Goal: Communication & Community: Answer question/provide support

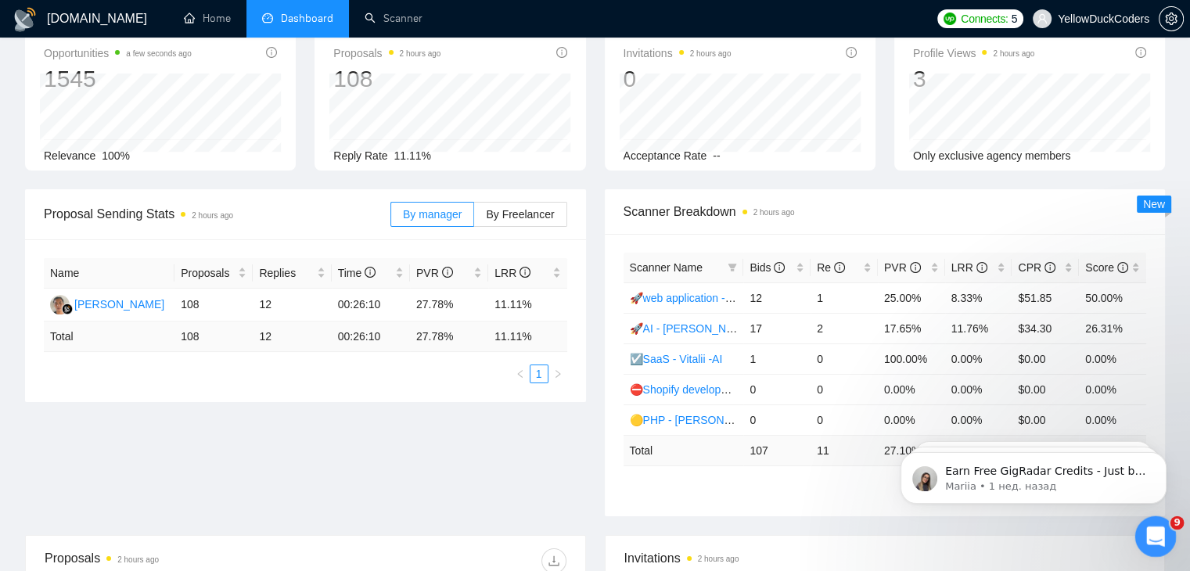
click at [410, 419] on icon "Открыть службу сообщений Intercom" at bounding box center [1154, 535] width 26 height 26
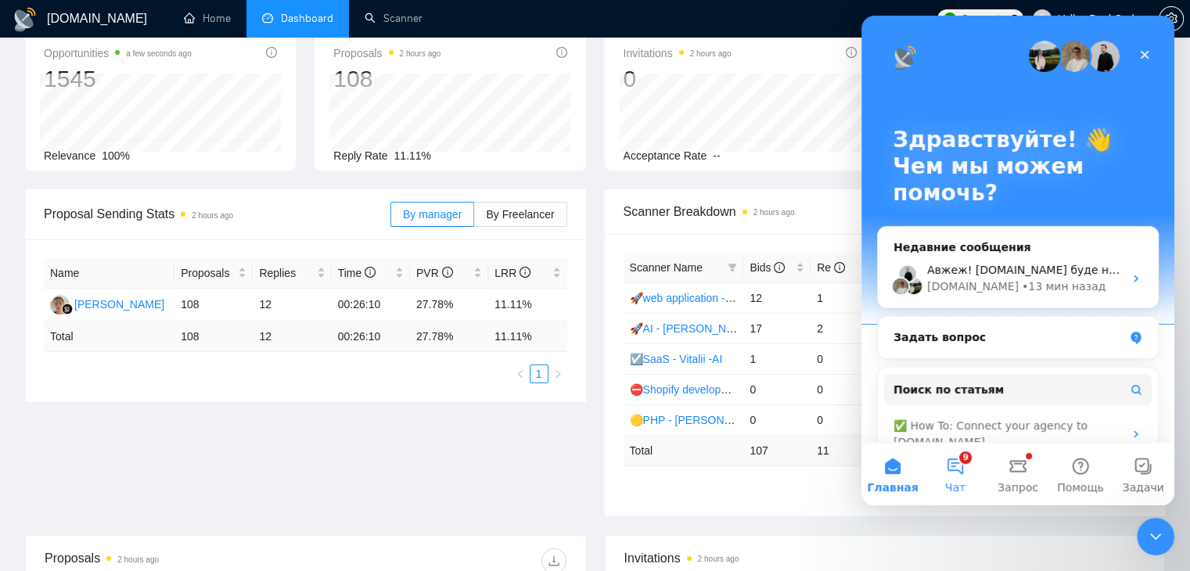
click at [410, 419] on button "9 Чат" at bounding box center [955, 474] width 63 height 63
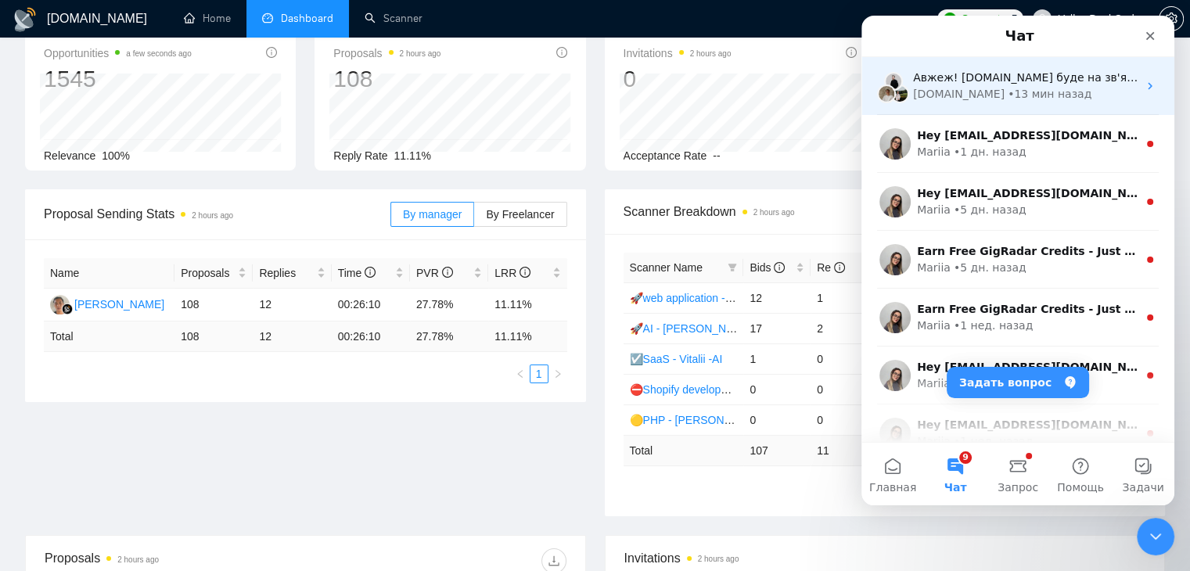
click at [410, 82] on span "Авжеж! [DOMAIN_NAME] буде на зв'язку через 30 хвилин." at bounding box center [1080, 77] width 334 height 13
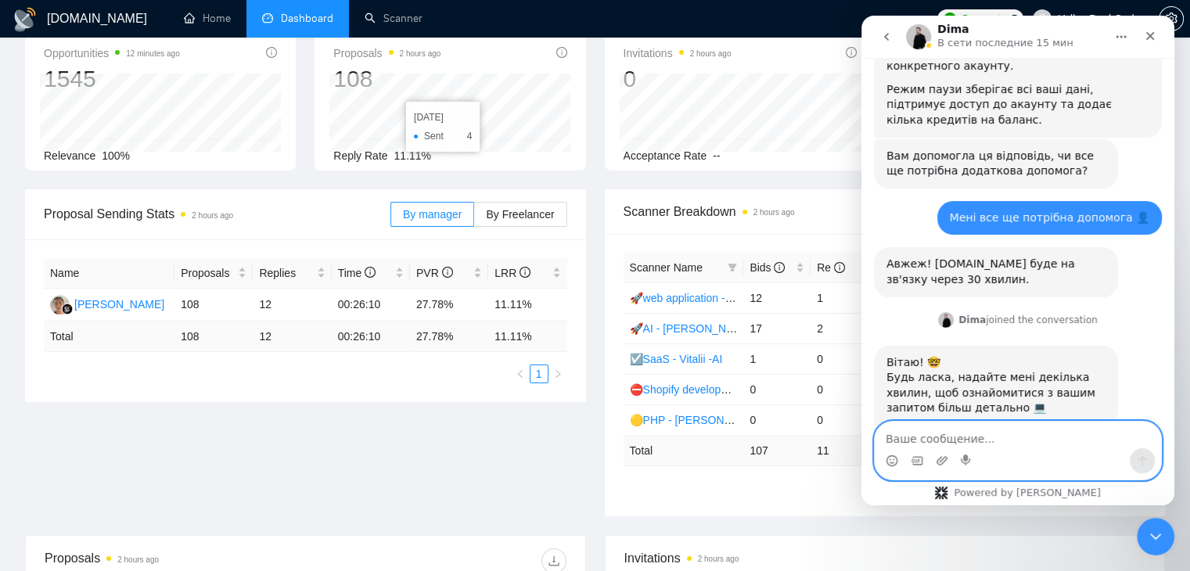
scroll to position [1441, 0]
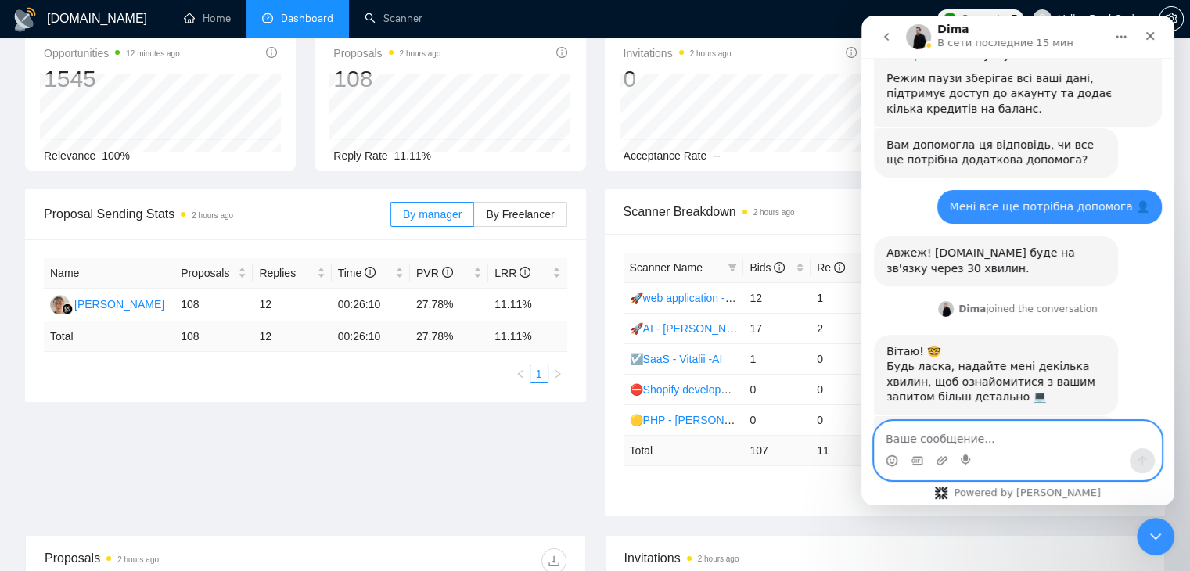
drag, startPoint x: 955, startPoint y: 436, endPoint x: 1201, endPoint y: 505, distance: 255.4
click html "[PERSON_NAME] В сети последние 15 мин Добрий день, шановно командо GigRadar, і …"
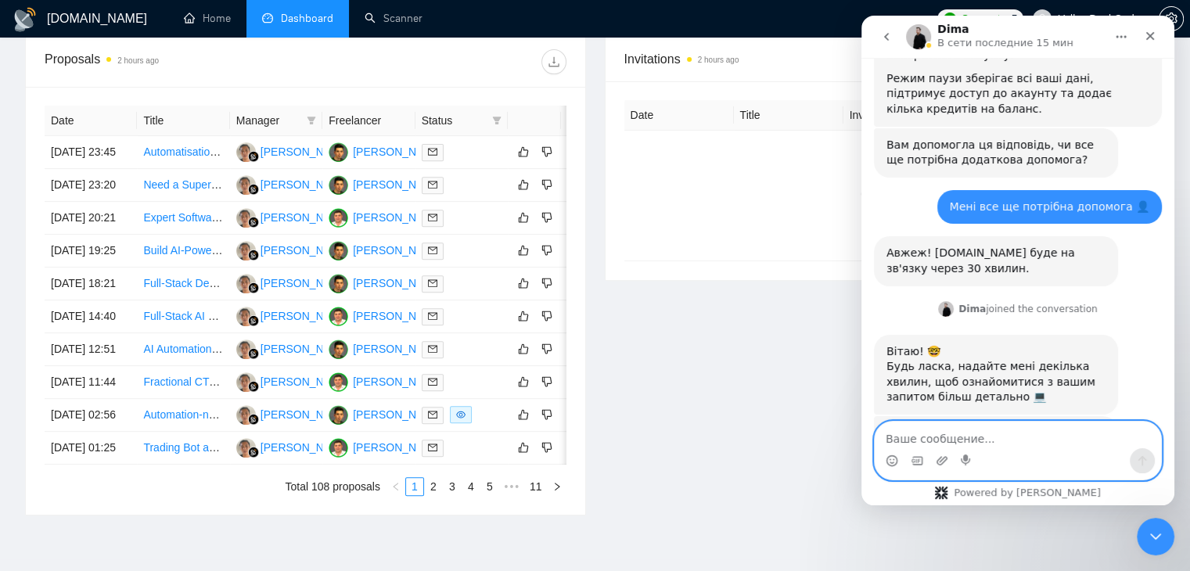
scroll to position [826, 0]
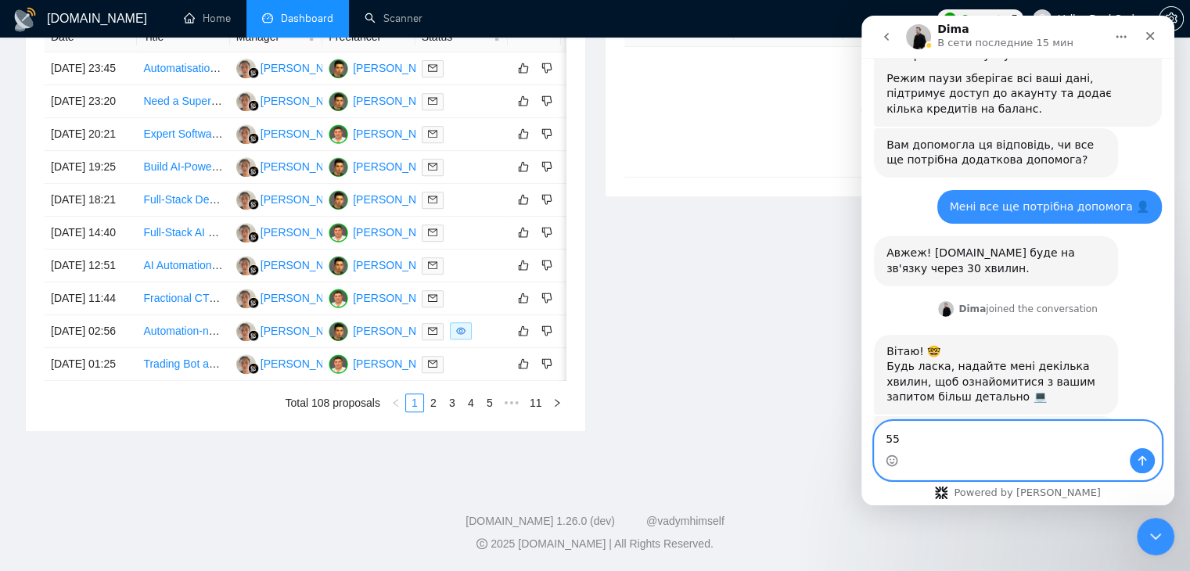
type textarea "5"
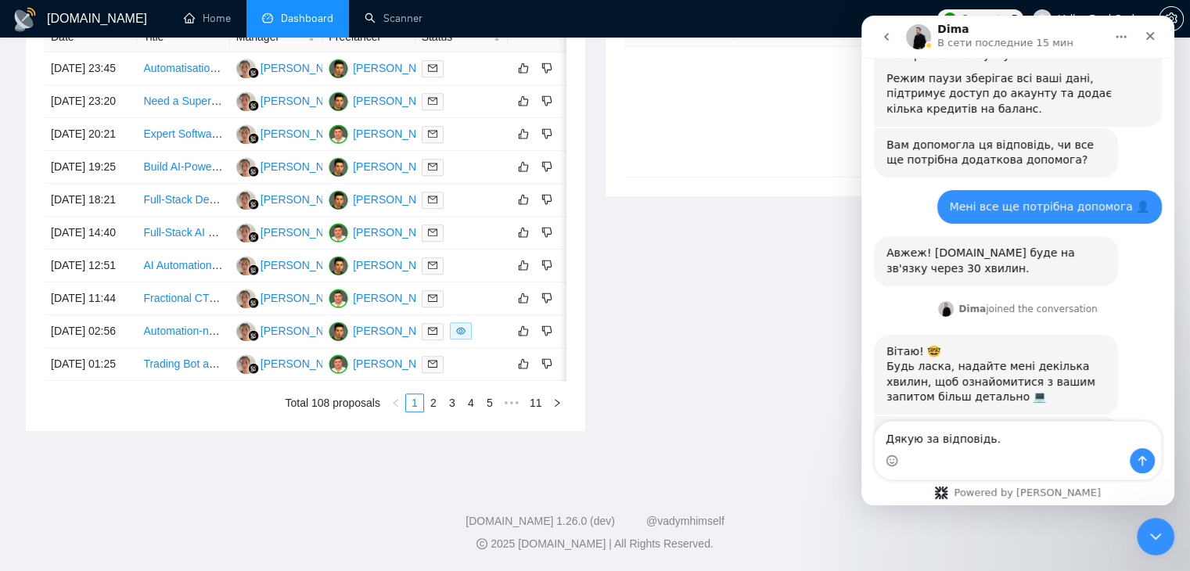
click at [410, 416] on div "Дякуємо за ваш запит 🙌 Підкажіть, будь ласка, чому ви вирішили поки перейти на …" at bounding box center [1018, 504] width 288 height 176
click at [410, 419] on textarea "Дякую за відповідь." at bounding box center [1018, 435] width 286 height 27
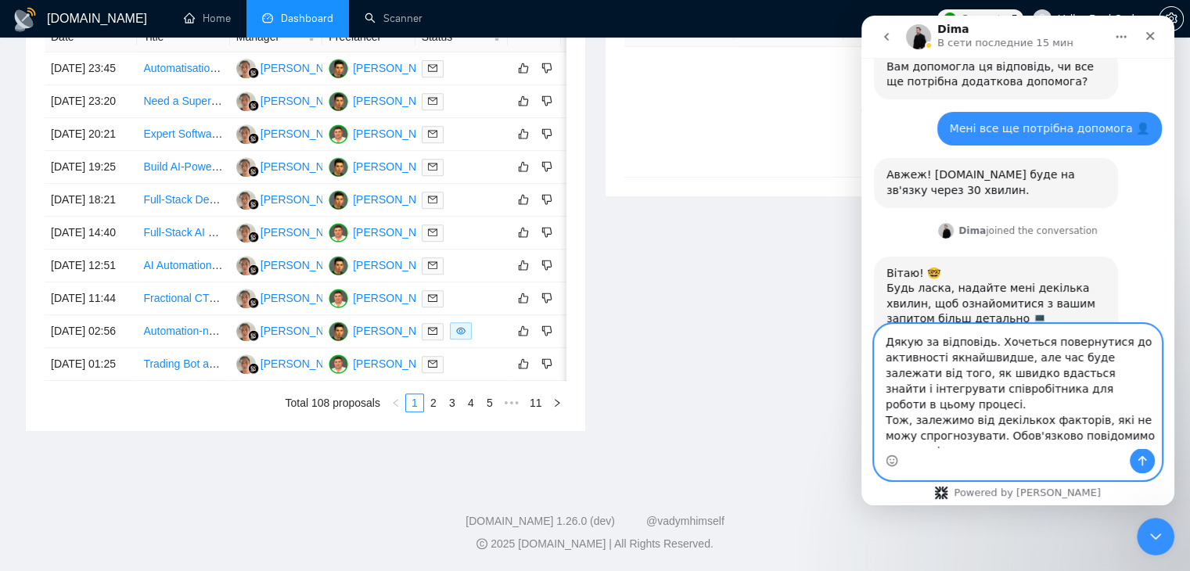
scroll to position [1535, 0]
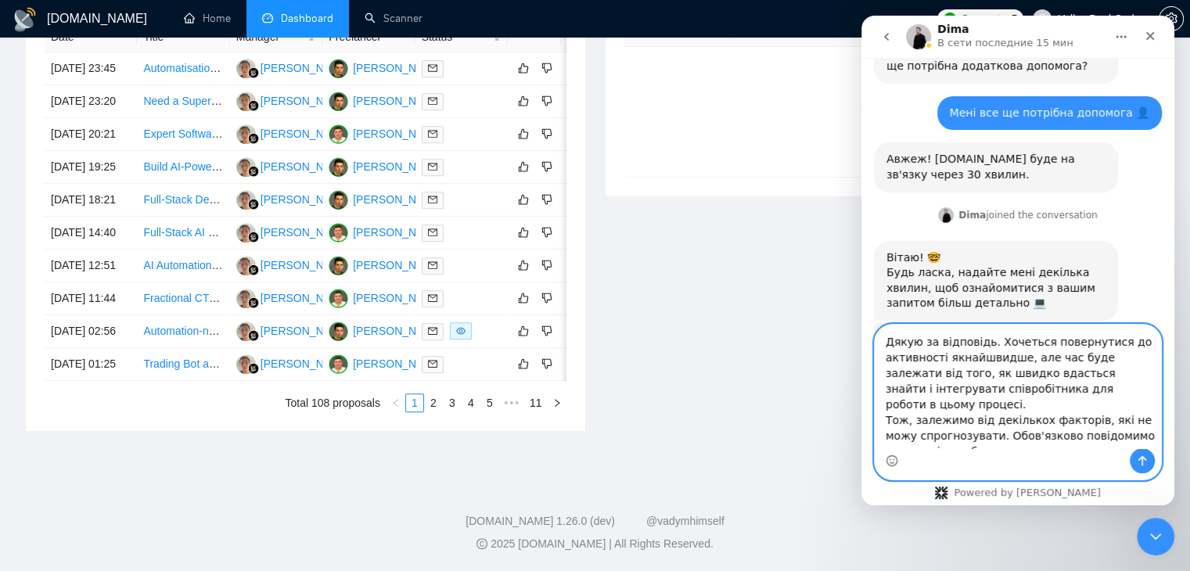
click at [410, 395] on textarea "Дякую за відповідь. Хочеться повернутися до активності якнайшвидше, але час буд…" at bounding box center [1018, 387] width 286 height 124
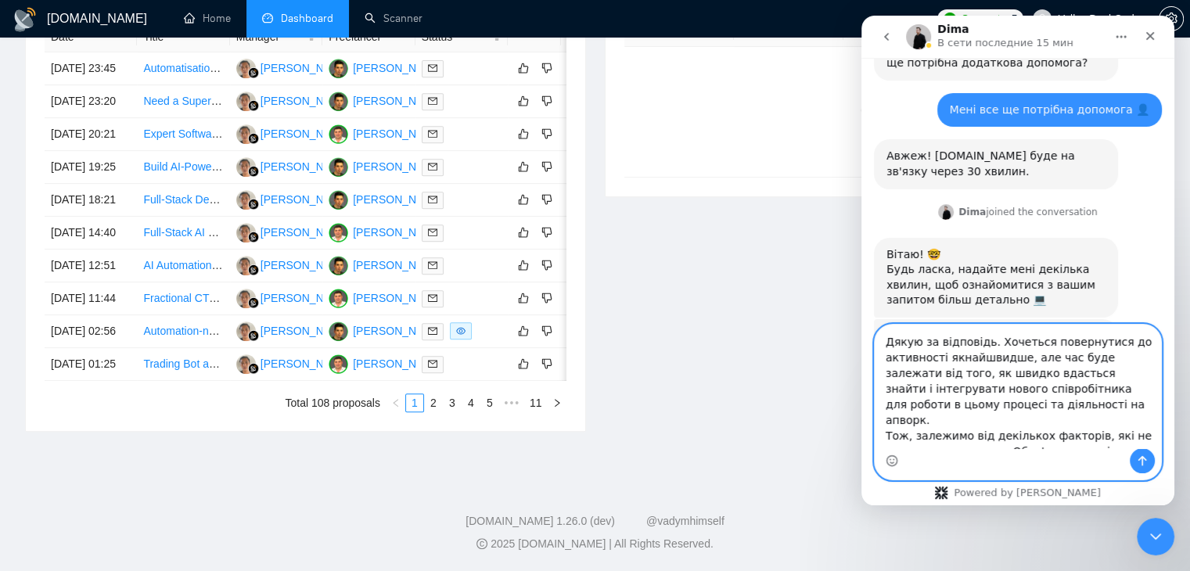
click at [410, 415] on textarea "Дякую за відповідь. Хочеться повернутися до активності якнайшвидше, але час буд…" at bounding box center [1018, 387] width 286 height 124
type textarea "Дякую за відповідь. Хочеться повернутися до активності якнайшвидше, але час буд…"
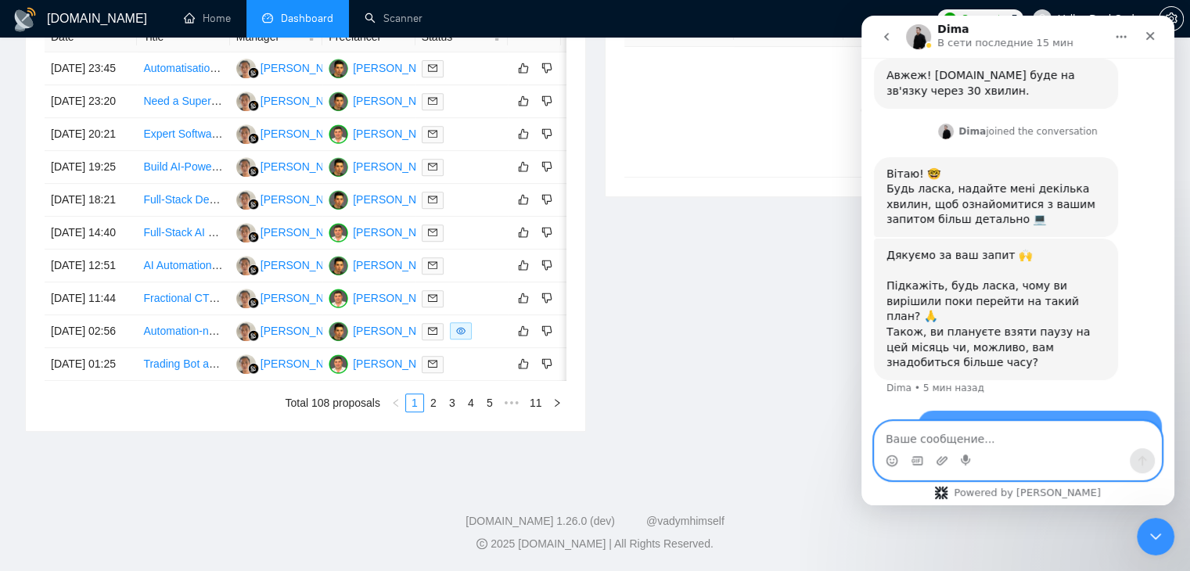
scroll to position [1626, 0]
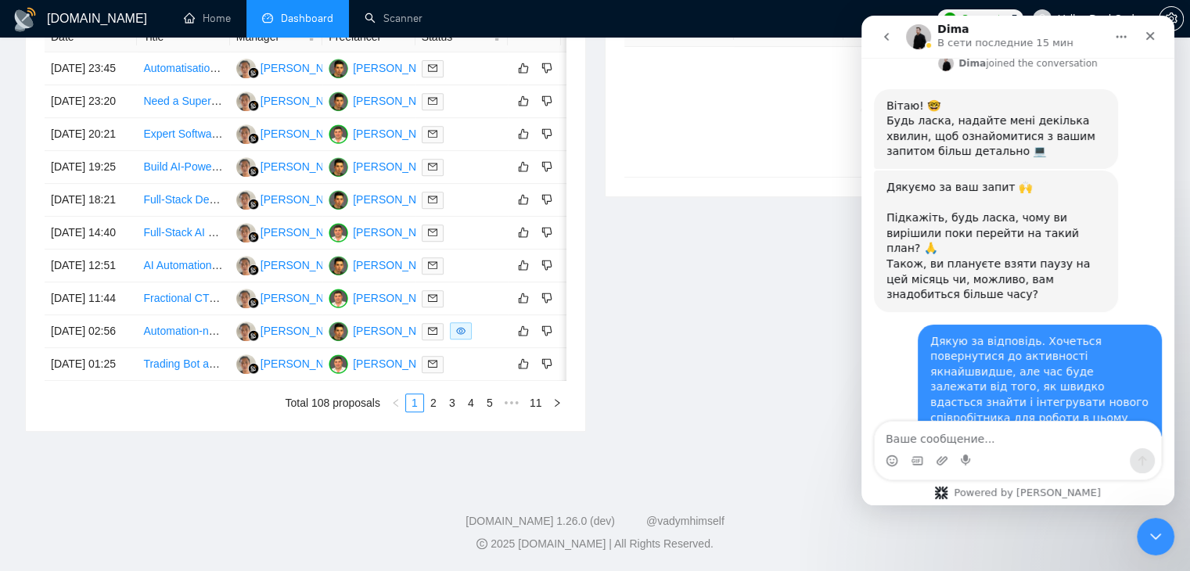
scroll to position [1796, 0]
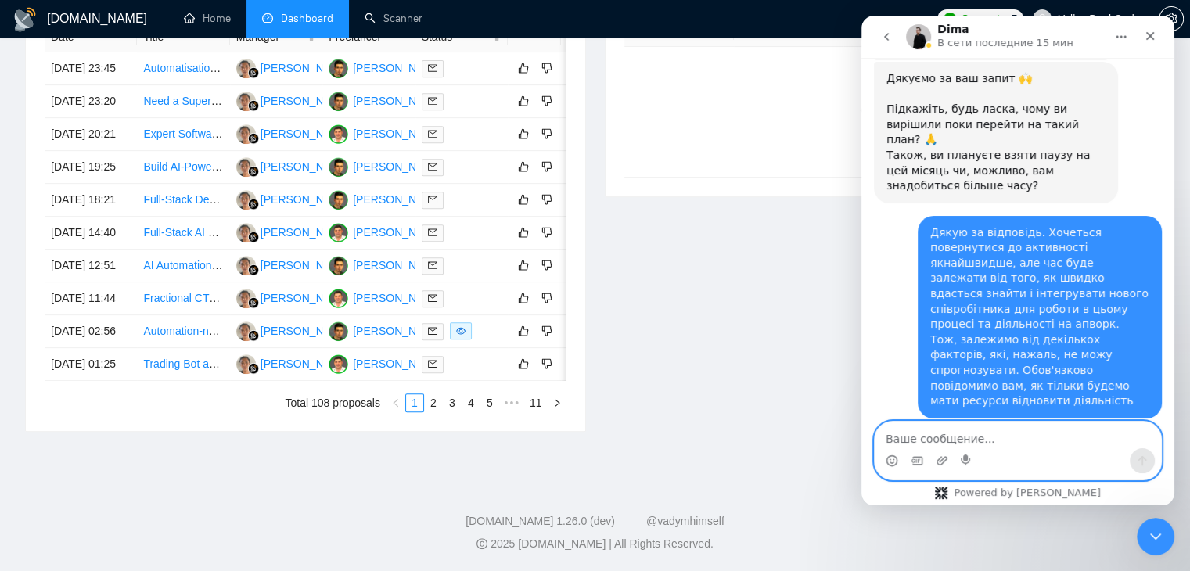
click at [410, 419] on textarea "Ваше сообщение..." at bounding box center [1018, 435] width 286 height 27
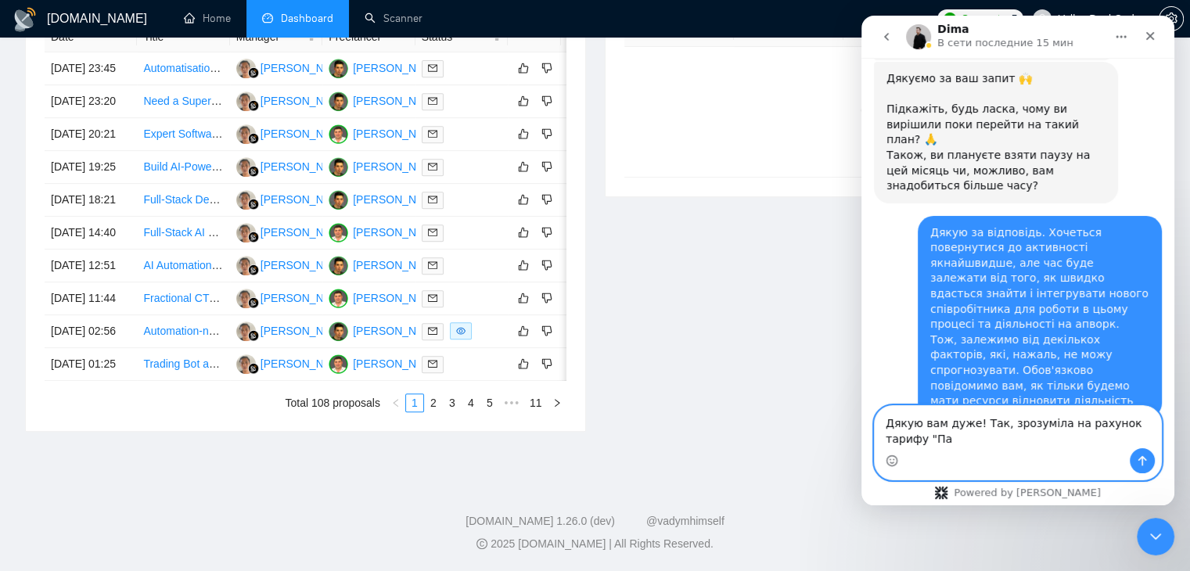
scroll to position [1811, 0]
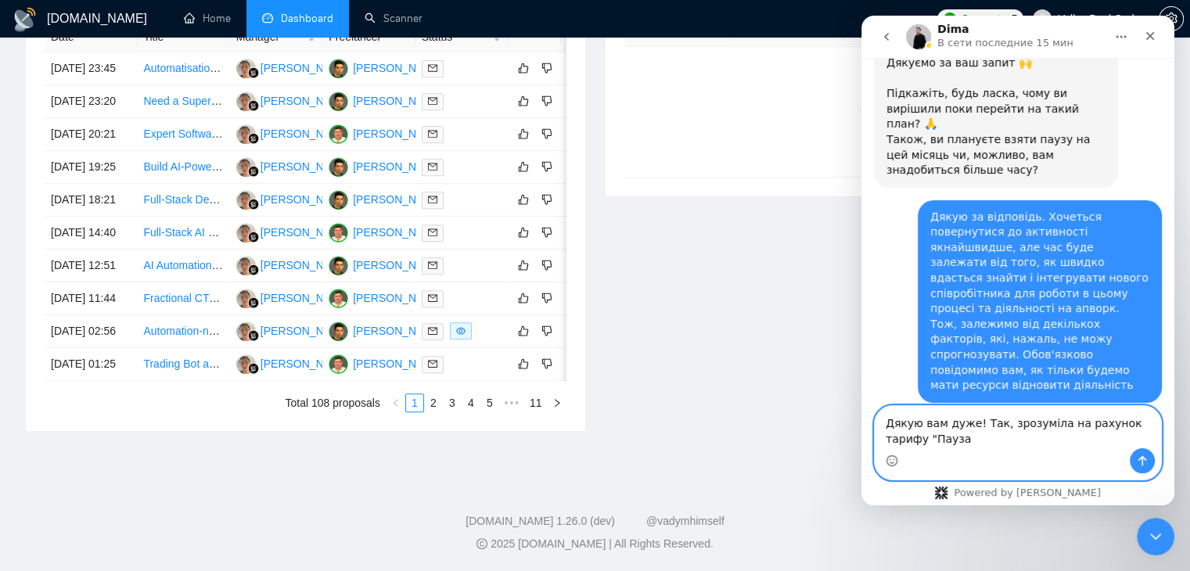
type textarea "Дякую вам дуже! Так, зрозуміла на рахунок тарифу "Пауза""
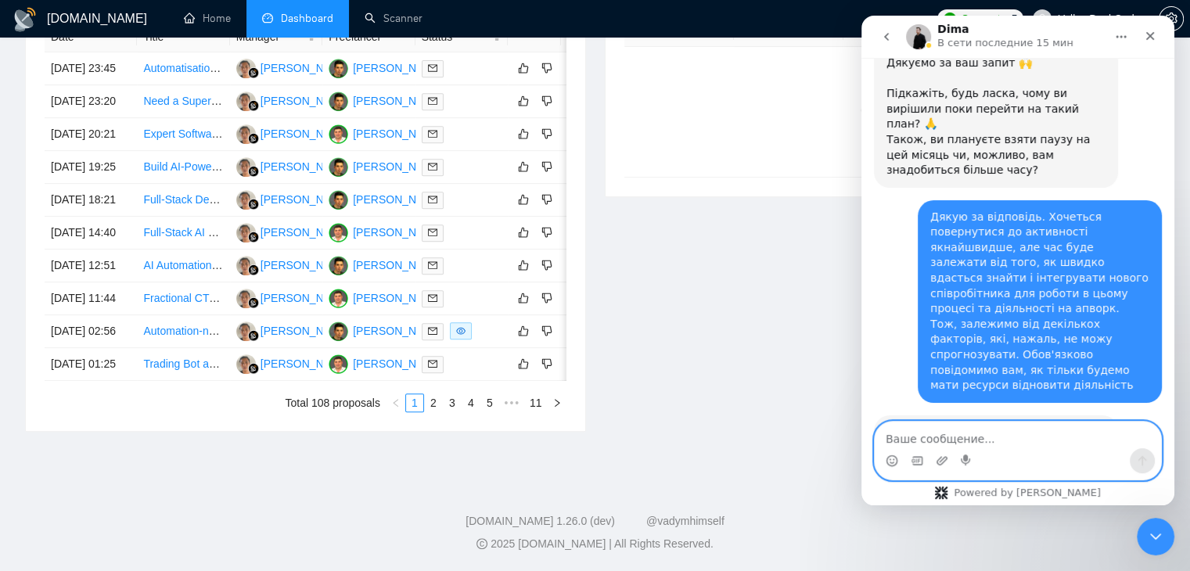
scroll to position [1857, 0]
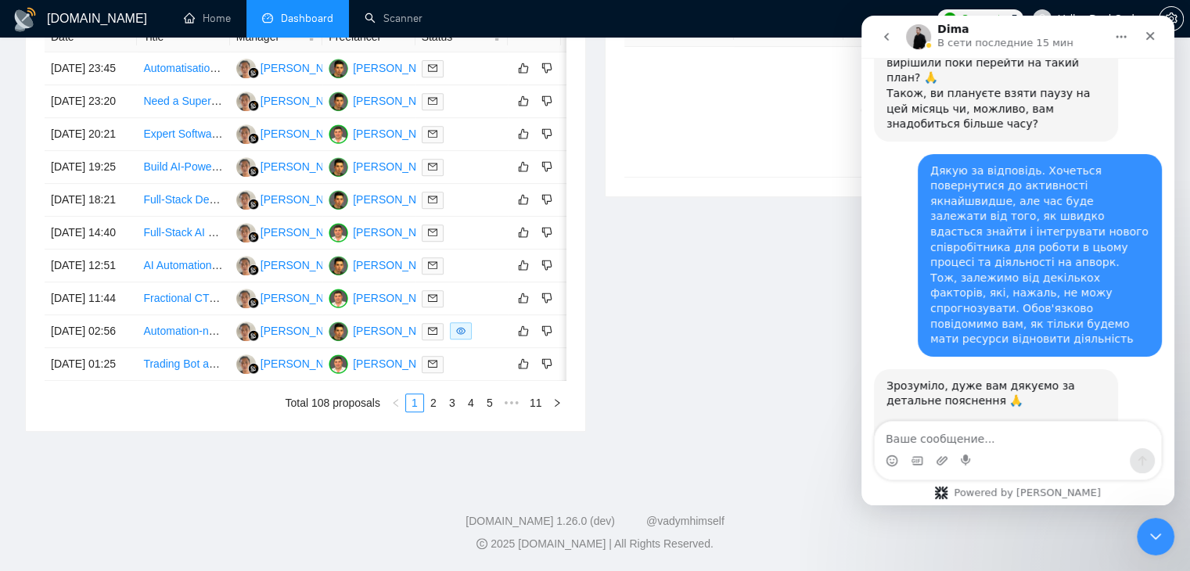
click at [281, 419] on footer "[DOMAIN_NAME] 1.26.0 (dev) @vadymhimself 2025 [DOMAIN_NAME] | All Rights Reserv…" at bounding box center [595, 523] width 1190 height 95
click at [410, 41] on icon "Закрыть" at bounding box center [1150, 36] width 13 height 13
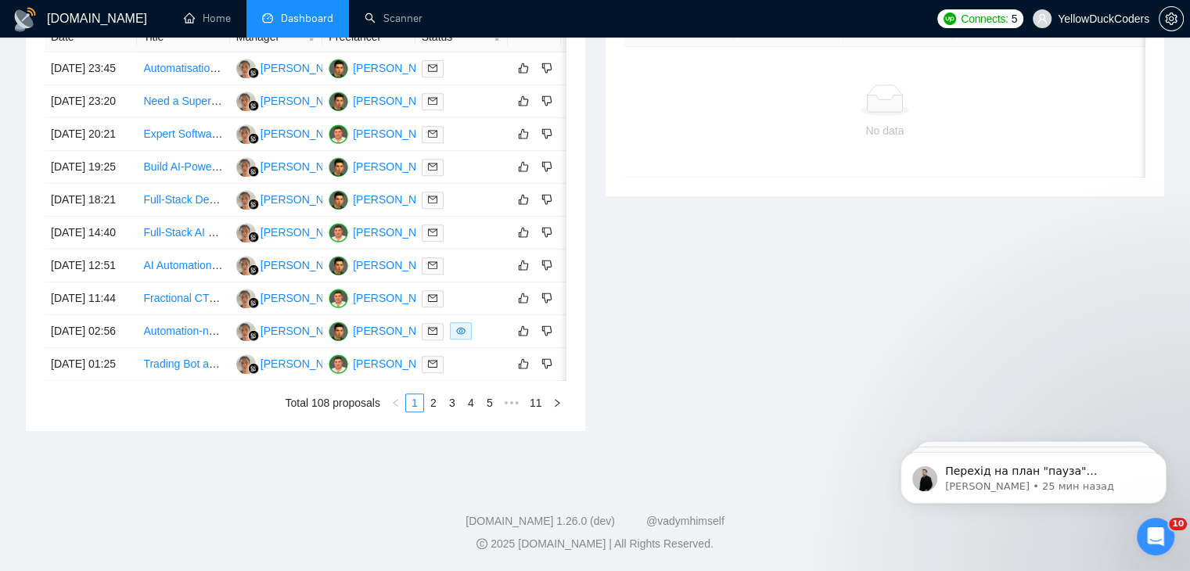
scroll to position [2011, 0]
click at [410, 419] on icon "Открыть службу сообщений Intercom" at bounding box center [1154, 535] width 26 height 26
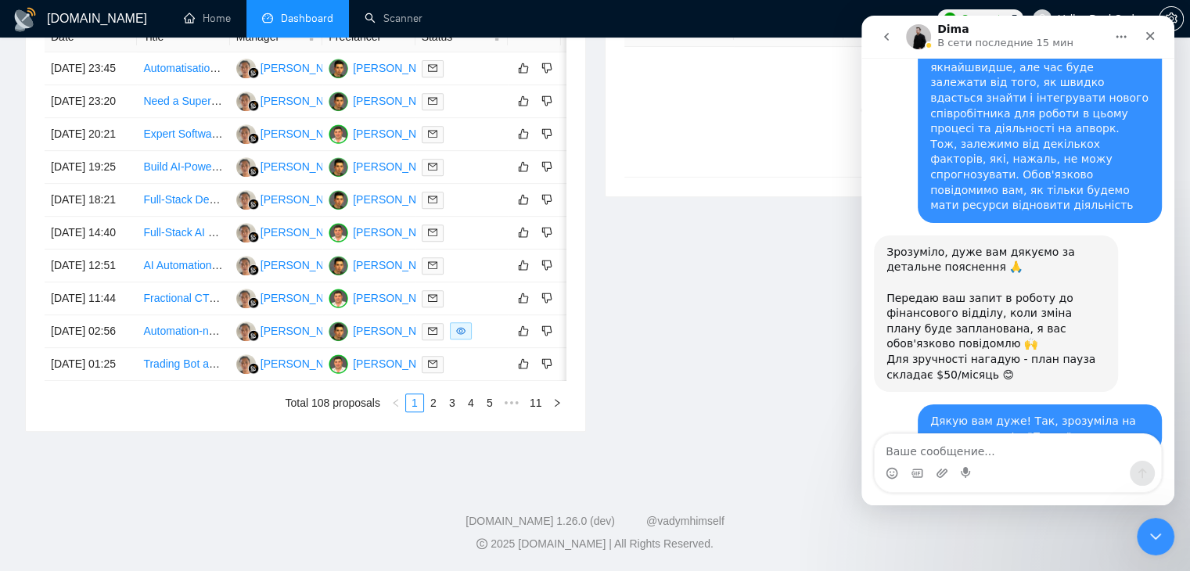
scroll to position [1999, 0]
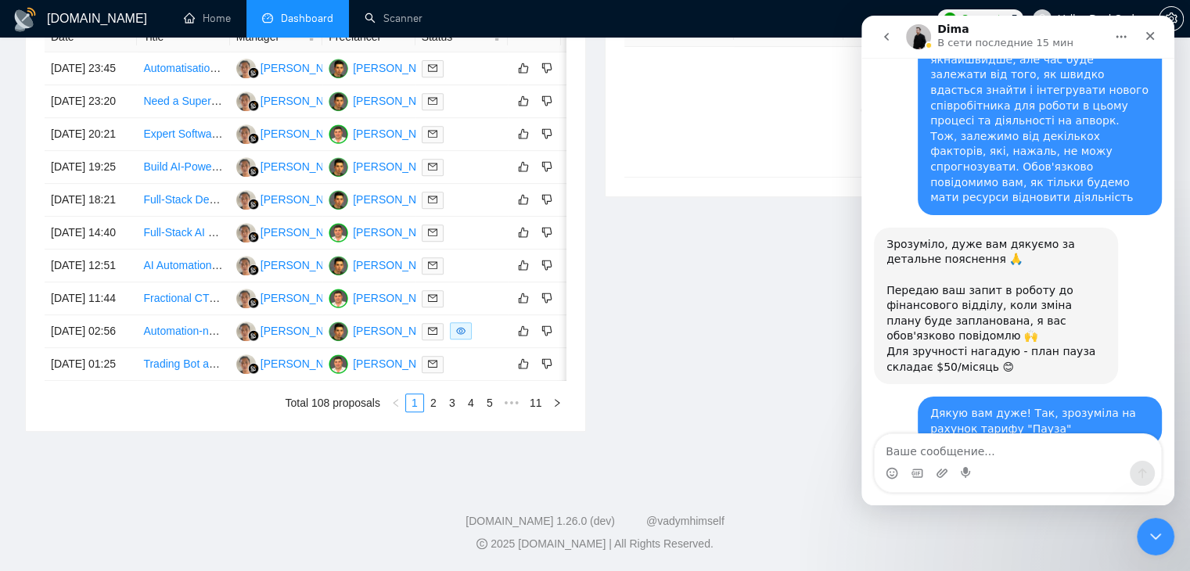
click at [410, 419] on textarea "Ваше сообщение..." at bounding box center [1018, 447] width 286 height 27
type textarea "N"
type textarea "Так, зручно. Дякую"
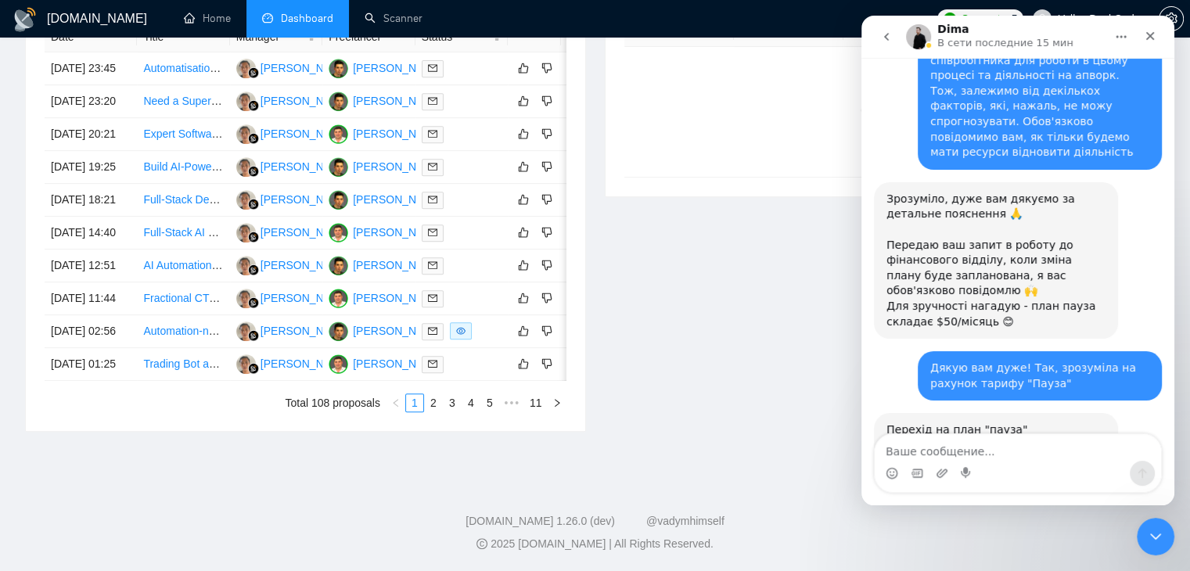
scroll to position [2045, 0]
click at [410, 339] on div "Invitations 3 hours ago Date Title Invitation Letter Freelancer Status No data" at bounding box center [885, 192] width 580 height 480
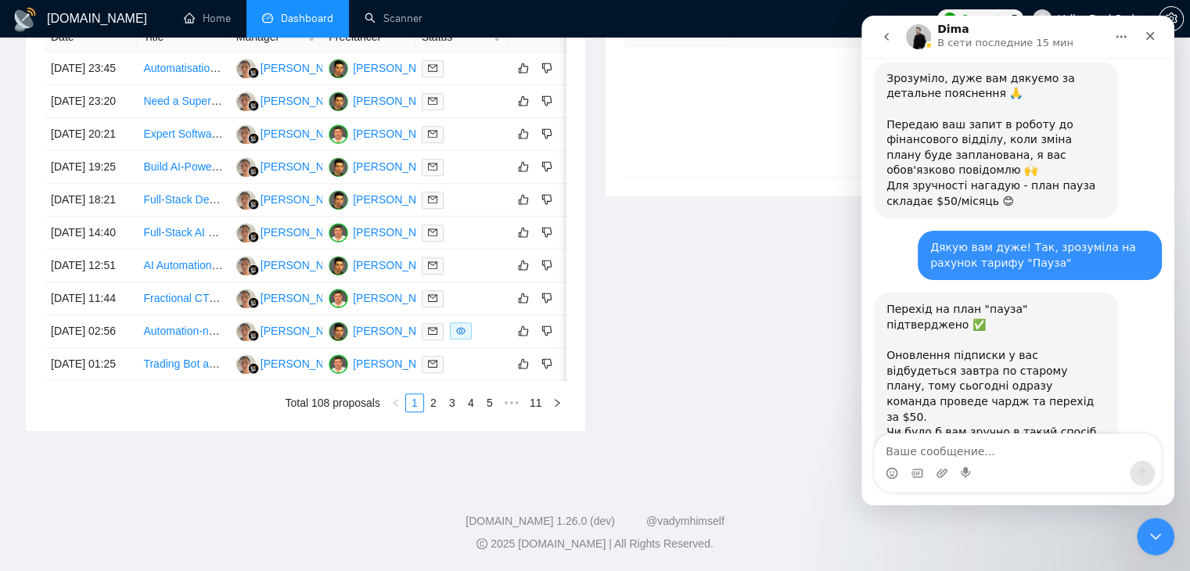
scroll to position [2169, 0]
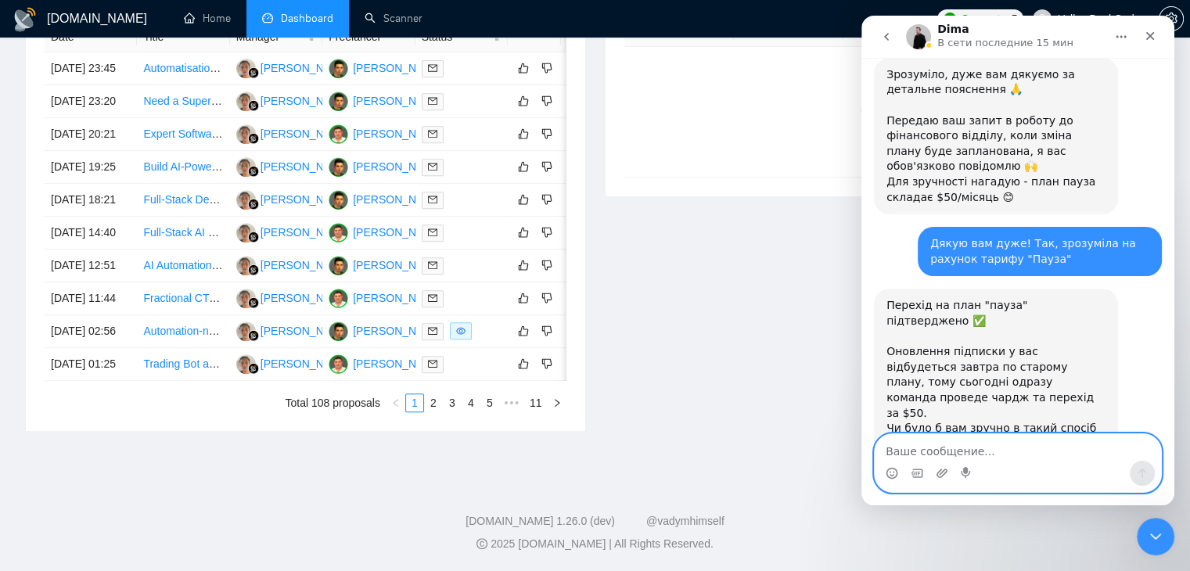
click at [410, 419] on textarea "Ваше сообщение..." at bounding box center [1018, 447] width 286 height 27
type textarea "Дякую за допомогу! На зв'язку"
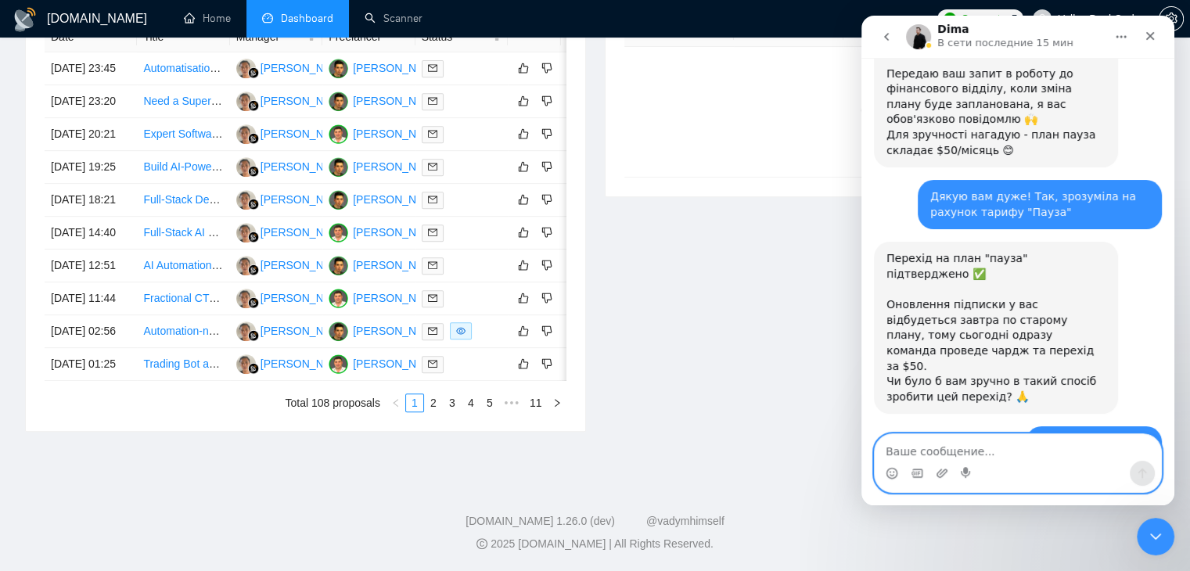
scroll to position [2262, 0]
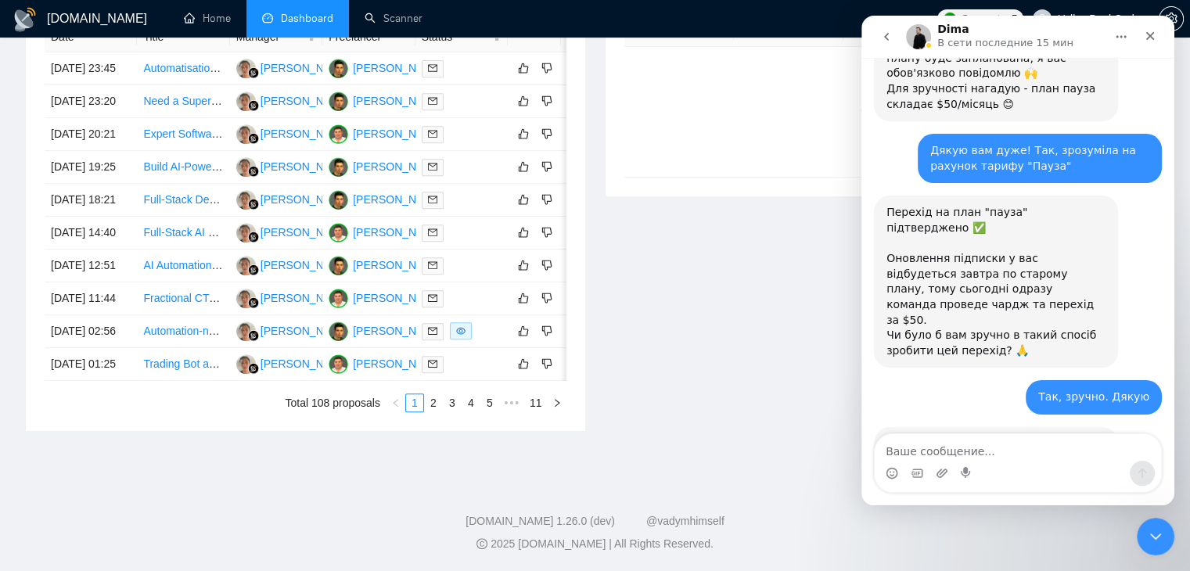
drag, startPoint x: 1012, startPoint y: 388, endPoint x: 1081, endPoint y: 401, distance: 70.1
click at [410, 192] on div "Invitations 3 hours ago Date Title Invitation Letter Freelancer Status No data" at bounding box center [885, 192] width 580 height 480
